Goal: Book appointment/travel/reservation

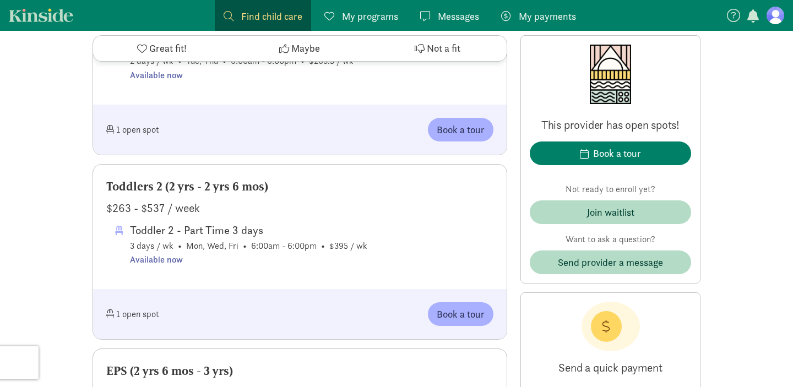
scroll to position [1266, 0]
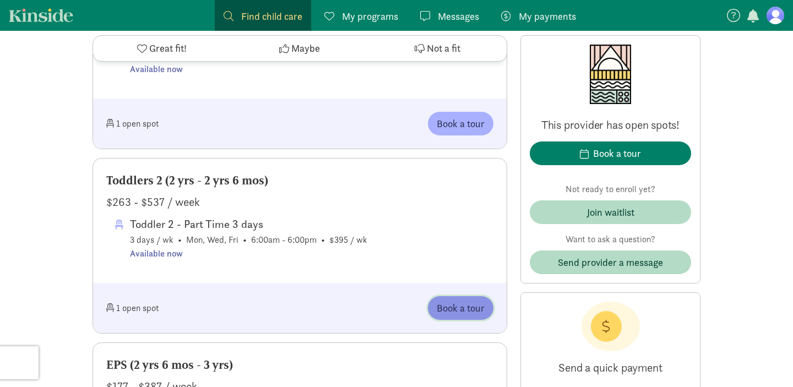
click at [457, 301] on span "Book a tour" at bounding box center [461, 308] width 48 height 15
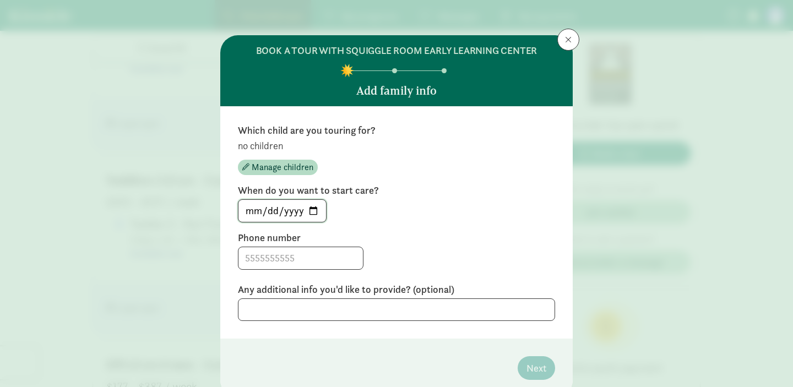
click at [314, 209] on input "[DATE]" at bounding box center [283, 211] width 88 height 22
click at [313, 210] on input "[DATE]" at bounding box center [283, 211] width 88 height 22
click at [367, 228] on div "Which child are you touring for? no children Manage children When do you want t…" at bounding box center [396, 222] width 317 height 197
click at [284, 263] on input at bounding box center [301, 258] width 125 height 22
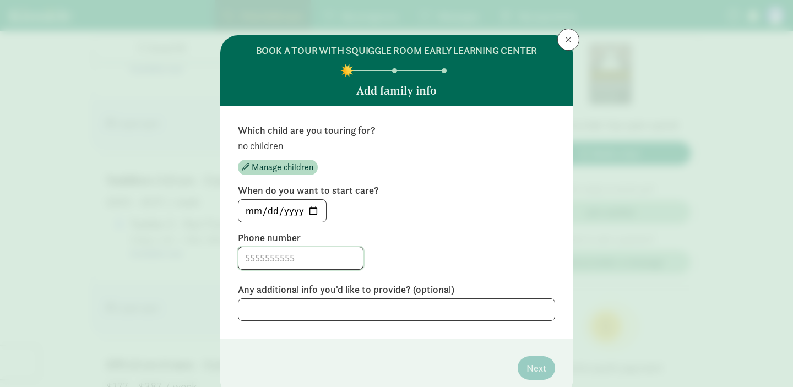
type input "3096358476"
click at [447, 311] on textarea at bounding box center [396, 310] width 317 height 23
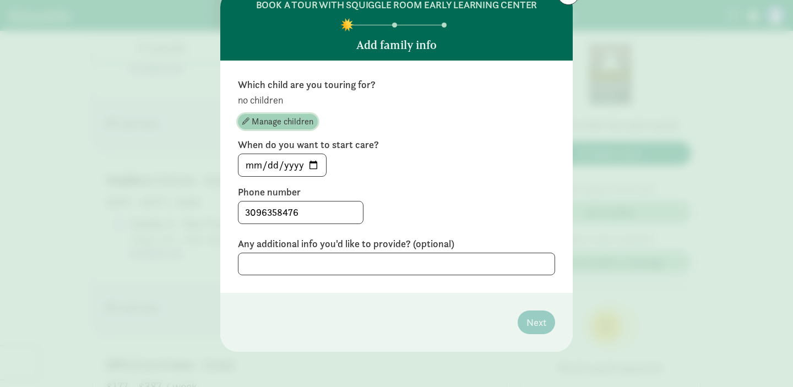
click at [294, 124] on span "Manage children" at bounding box center [283, 121] width 62 height 13
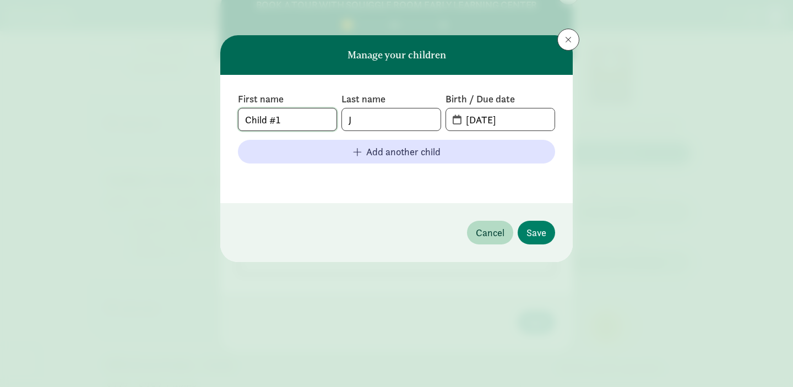
drag, startPoint x: 296, startPoint y: 120, endPoint x: 137, endPoint y: 86, distance: 162.7
click at [138, 93] on div "Manage your children First name Child #1 Last name J Birth / Due date [DATE] Ad…" at bounding box center [396, 193] width 793 height 387
type input "[PERSON_NAME]"
click at [459, 117] on input "[DATE]" at bounding box center [506, 120] width 95 height 22
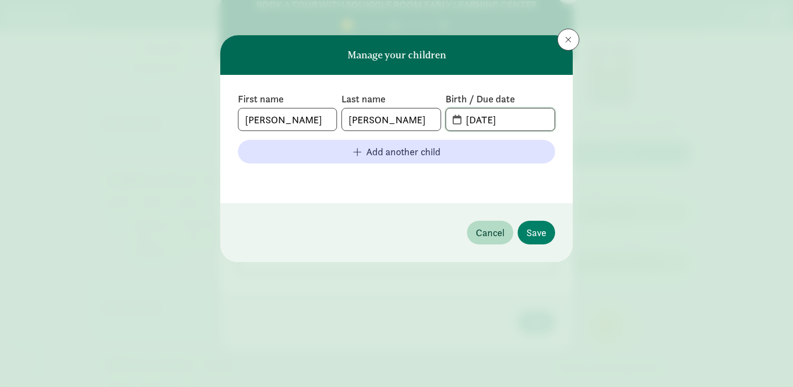
click at [459, 121] on input "[DATE]" at bounding box center [506, 120] width 95 height 22
click at [515, 121] on input "[DATE]" at bounding box center [506, 120] width 95 height 22
drag, startPoint x: 522, startPoint y: 121, endPoint x: 419, endPoint y: 119, distance: 103.6
click at [419, 119] on div "First name [PERSON_NAME] Last name [PERSON_NAME] Birth / Due date [DATE]" at bounding box center [396, 112] width 317 height 39
type input "[DATE]"
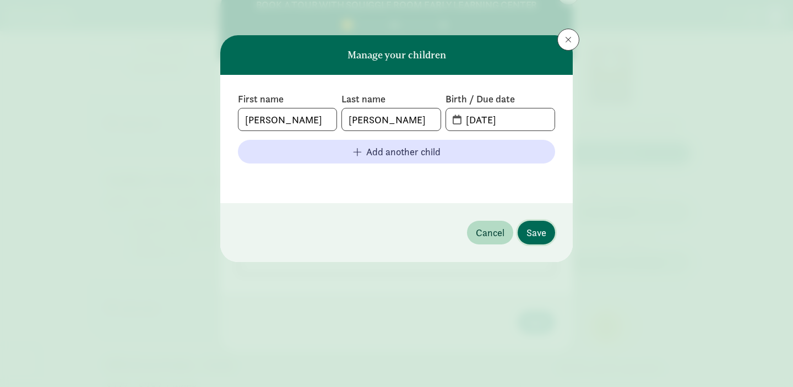
click at [533, 233] on span "Save" at bounding box center [537, 232] width 20 height 15
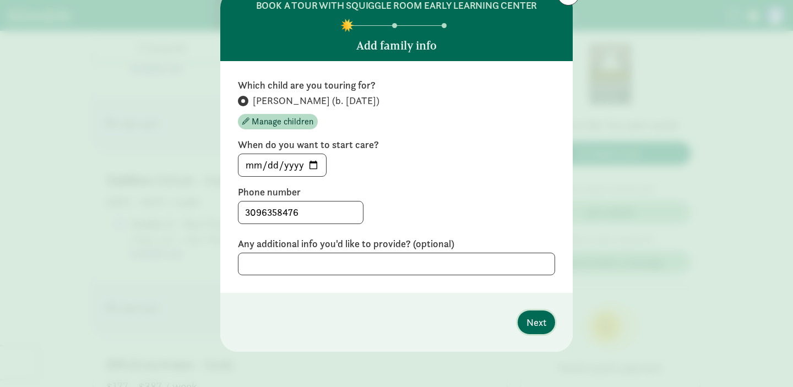
click at [535, 325] on span "Next" at bounding box center [537, 322] width 20 height 15
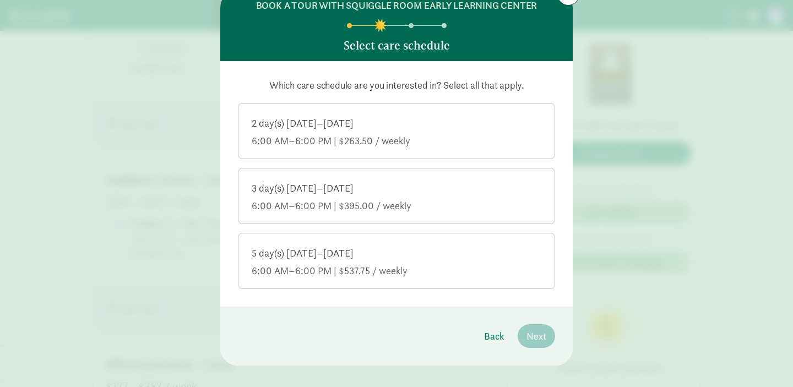
click at [380, 180] on label "3 day(s) [DATE]–[DATE] 6:00 AM–6:00 PM | $395.00 / weekly" at bounding box center [397, 195] width 316 height 53
click at [0, 0] on input "3 day(s) [DATE]–[DATE] 6:00 AM–6:00 PM | $395.00 / weekly" at bounding box center [0, 0] width 0 height 0
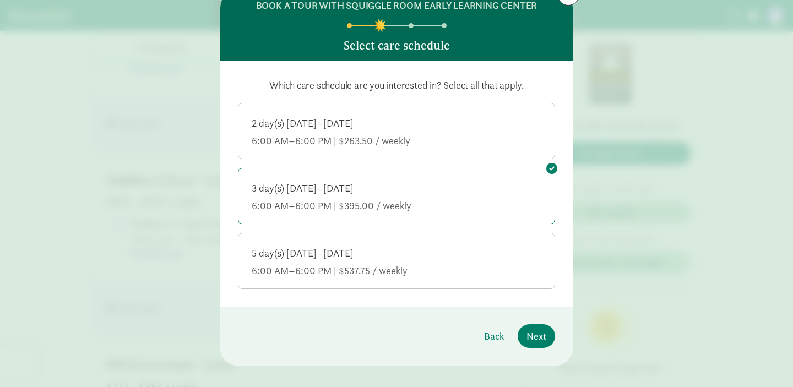
click at [355, 196] on div "3 day(s) [DATE]–[DATE] 6:00 AM–6:00 PM | $395.00 / weekly" at bounding box center [397, 197] width 290 height 31
click at [0, 0] on input "3 day(s) [DATE]–[DATE] 6:00 AM–6:00 PM | $395.00 / weekly" at bounding box center [0, 0] width 0 height 0
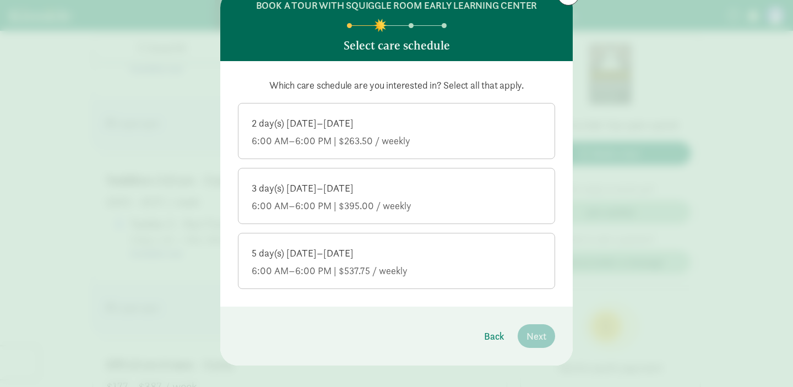
click at [432, 196] on div "3 day(s) [DATE]–[DATE] 6:00 AM–6:00 PM | $395.00 / weekly" at bounding box center [397, 197] width 290 height 31
click at [0, 0] on input "3 day(s) [DATE]–[DATE] 6:00 AM–6:00 PM | $395.00 / weekly" at bounding box center [0, 0] width 0 height 0
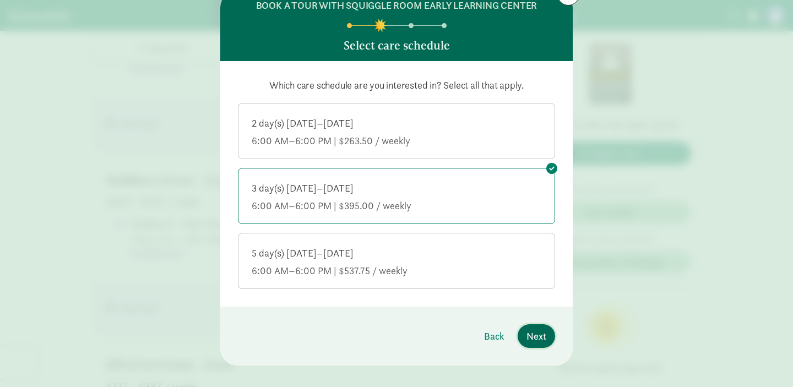
click at [538, 338] on span "Next" at bounding box center [537, 336] width 20 height 15
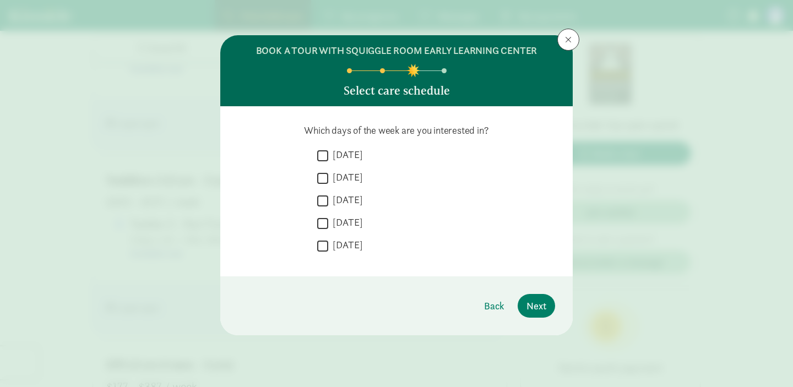
click at [340, 154] on label "[DATE]" at bounding box center [345, 154] width 35 height 13
click at [328, 154] on input "[DATE]" at bounding box center [322, 155] width 11 height 15
checkbox input "true"
click at [340, 190] on div " [DATE]" at bounding box center [436, 181] width 238 height 20
click at [340, 197] on label "[DATE]" at bounding box center [345, 199] width 35 height 13
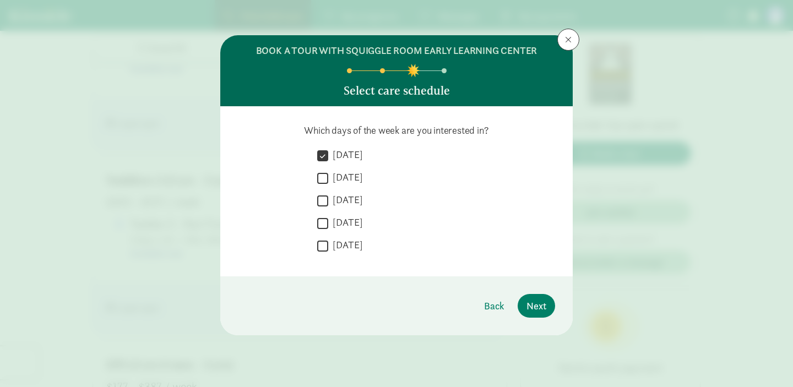
click at [328, 197] on input "[DATE]" at bounding box center [322, 200] width 11 height 15
checkbox input "true"
click at [338, 250] on label "[DATE]" at bounding box center [345, 245] width 35 height 13
click at [328, 250] on input "[DATE]" at bounding box center [322, 246] width 11 height 15
checkbox input "true"
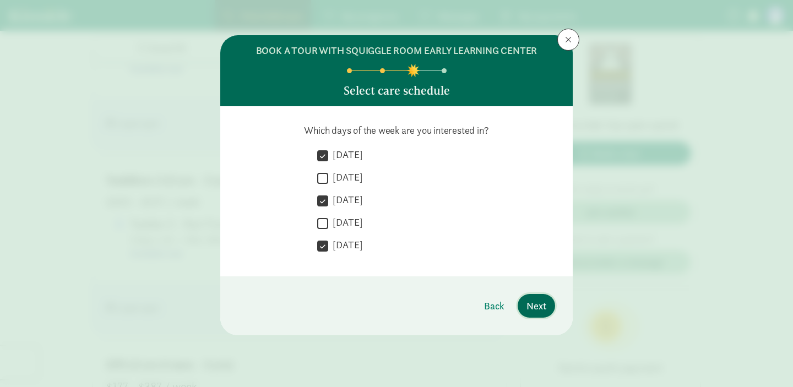
click at [540, 305] on span "Next" at bounding box center [537, 306] width 20 height 15
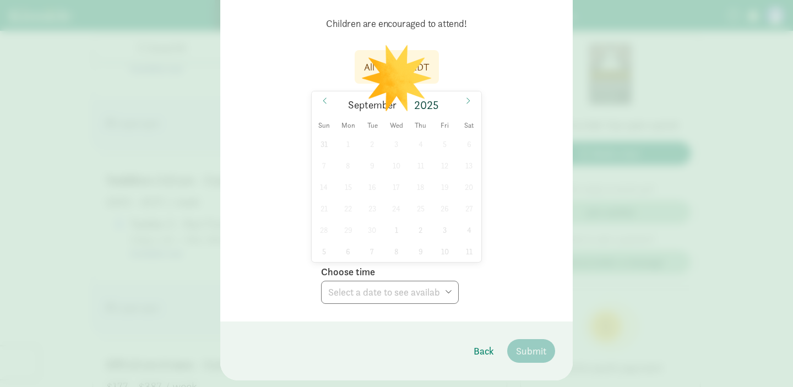
scroll to position [118, 0]
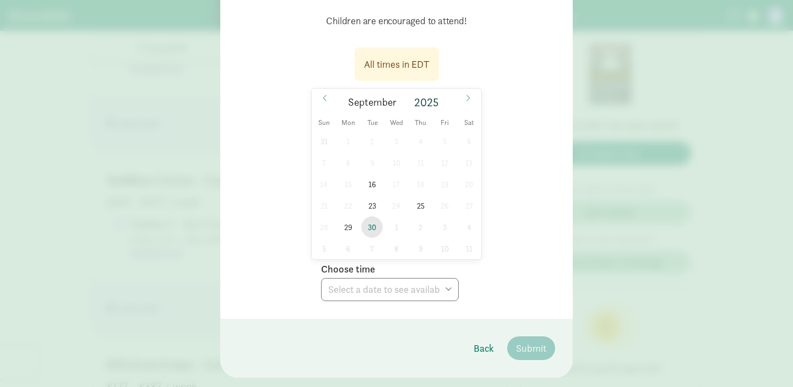
click at [370, 228] on span "30" at bounding box center [371, 227] width 21 height 21
click at [365, 293] on select "Choose time 05:00 PM 05:30 PM" at bounding box center [390, 289] width 138 height 23
select select "[DATE]T17:00:00.000-04:00"
click at [321, 278] on select "Choose time 05:00 PM 05:30 PM" at bounding box center [390, 289] width 138 height 23
click at [370, 207] on span "23" at bounding box center [371, 205] width 21 height 21
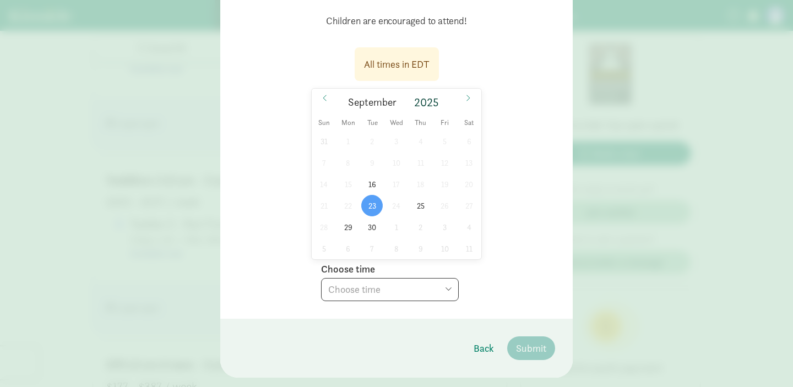
click at [363, 288] on select "Choose time 05:00 PM 05:30 PM" at bounding box center [390, 289] width 138 height 23
click at [370, 227] on span "30" at bounding box center [371, 227] width 21 height 21
click at [388, 293] on select "Choose time 05:00 PM 05:30 PM" at bounding box center [390, 289] width 138 height 23
select select "[DATE]T17:00:00.000-04:00"
click at [321, 278] on select "Choose time 05:00 PM 05:30 PM" at bounding box center [390, 289] width 138 height 23
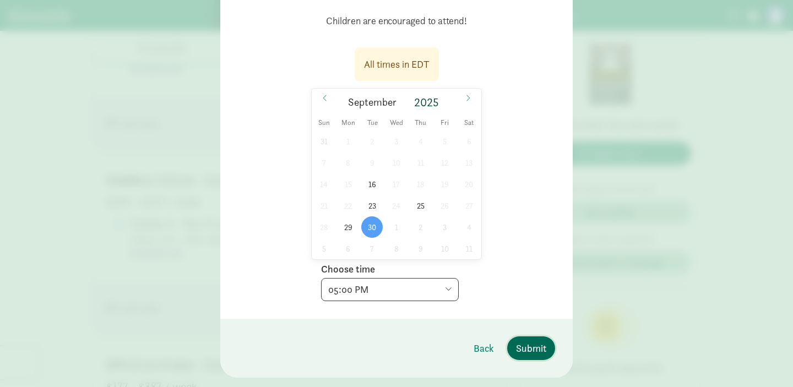
click at [537, 352] on span "Submit" at bounding box center [531, 348] width 30 height 15
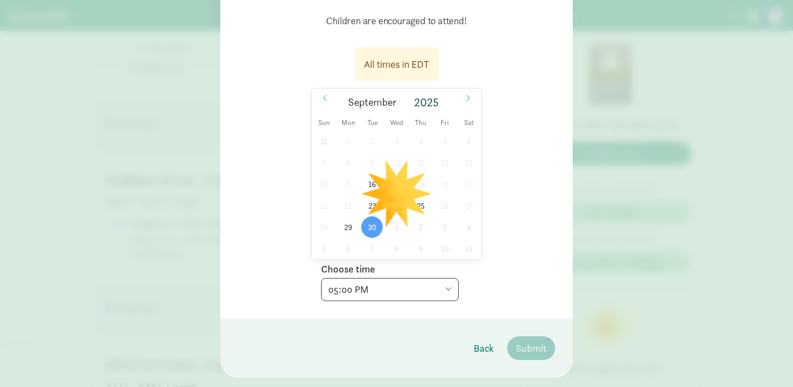
scroll to position [0, 0]
